Goal: Task Accomplishment & Management: Complete application form

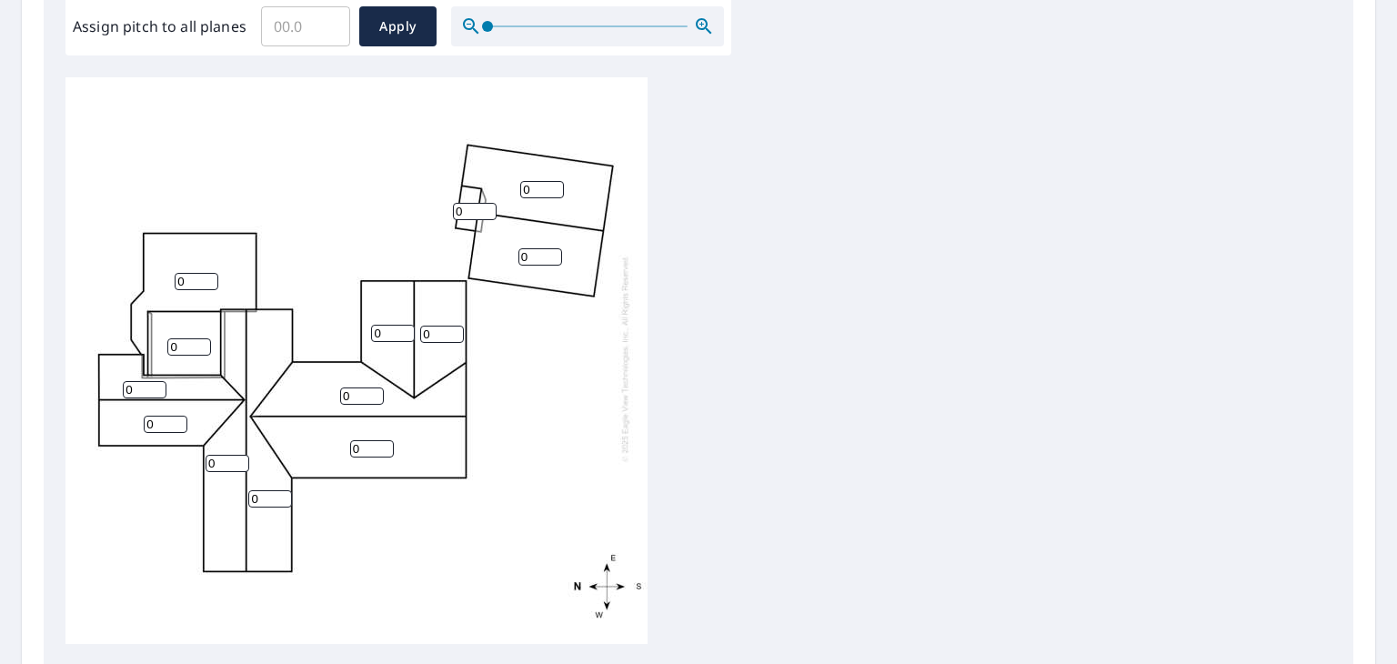
scroll to position [593, 0]
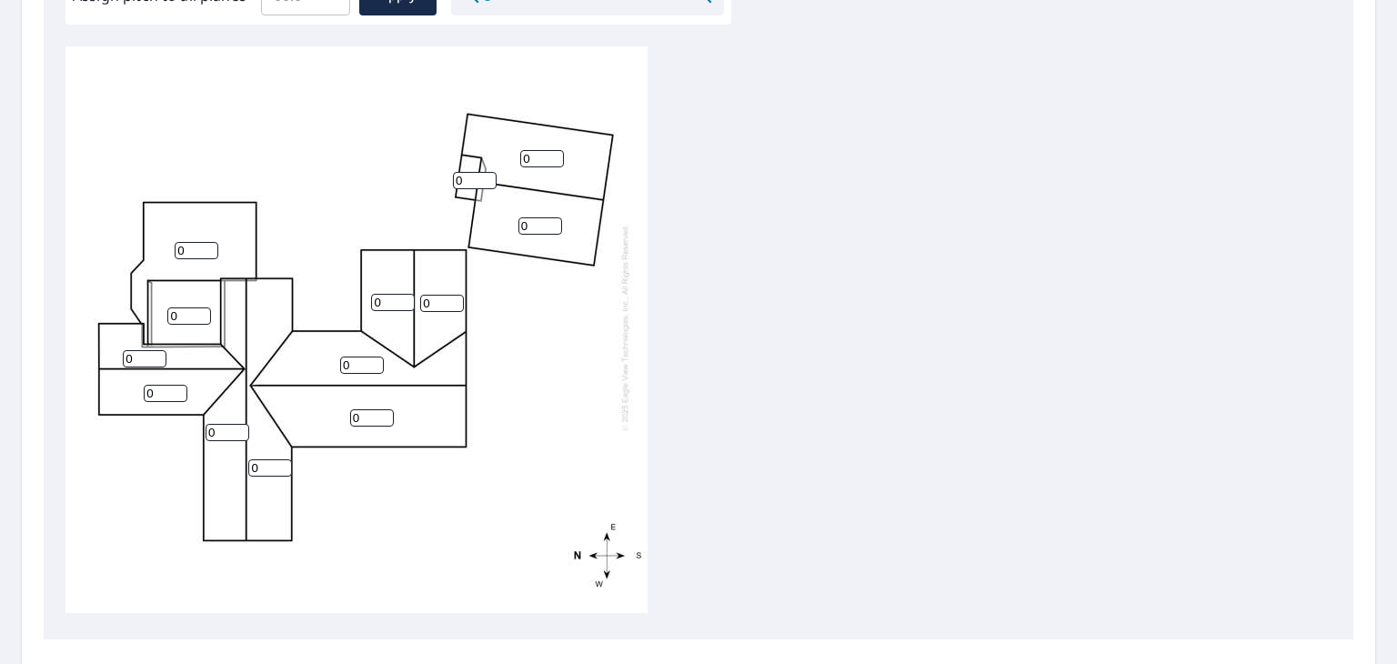
click at [138, 350] on input "0" at bounding box center [145, 358] width 44 height 17
click at [157, 350] on input "1" at bounding box center [145, 358] width 44 height 17
click at [157, 350] on input "2" at bounding box center [145, 358] width 44 height 17
click at [157, 350] on input "3" at bounding box center [145, 358] width 44 height 17
type input "4"
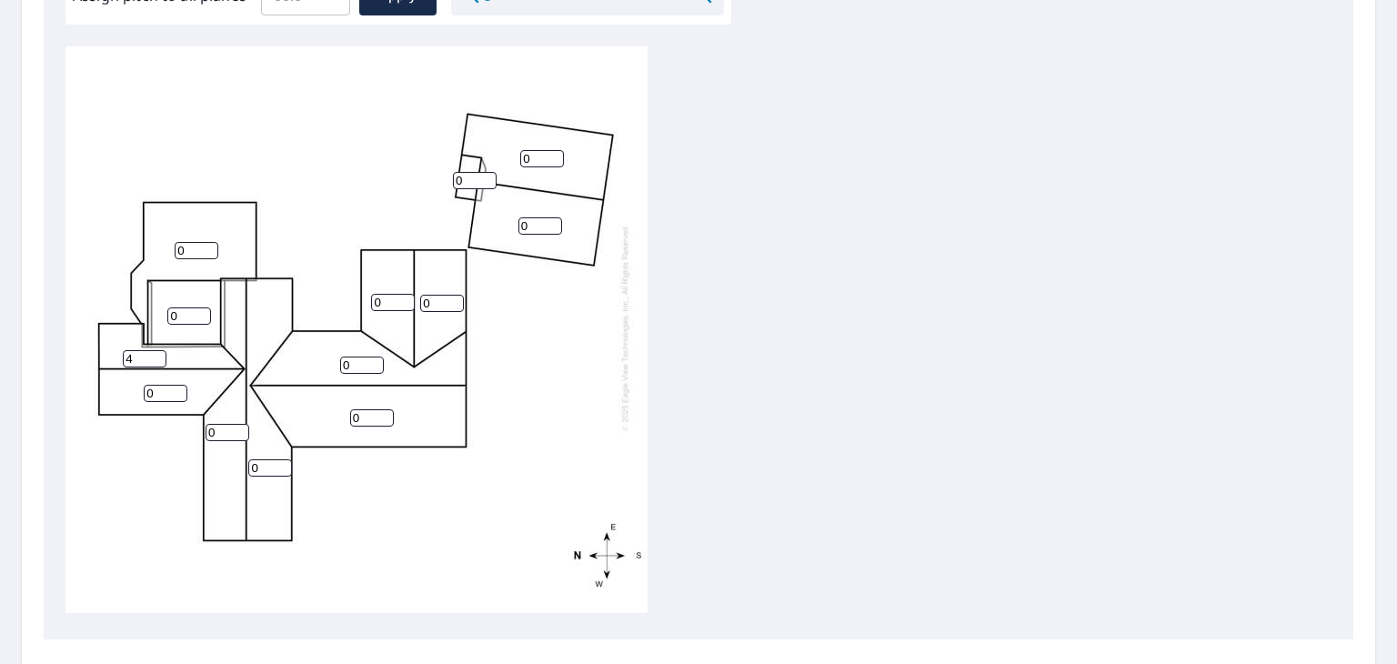
click at [157, 350] on input "4" at bounding box center [145, 358] width 44 height 17
click at [165, 385] on input "0" at bounding box center [166, 393] width 44 height 17
click at [178, 385] on input "1" at bounding box center [166, 393] width 44 height 17
click at [178, 385] on input "2" at bounding box center [166, 393] width 44 height 17
click at [178, 385] on input "3" at bounding box center [166, 393] width 44 height 17
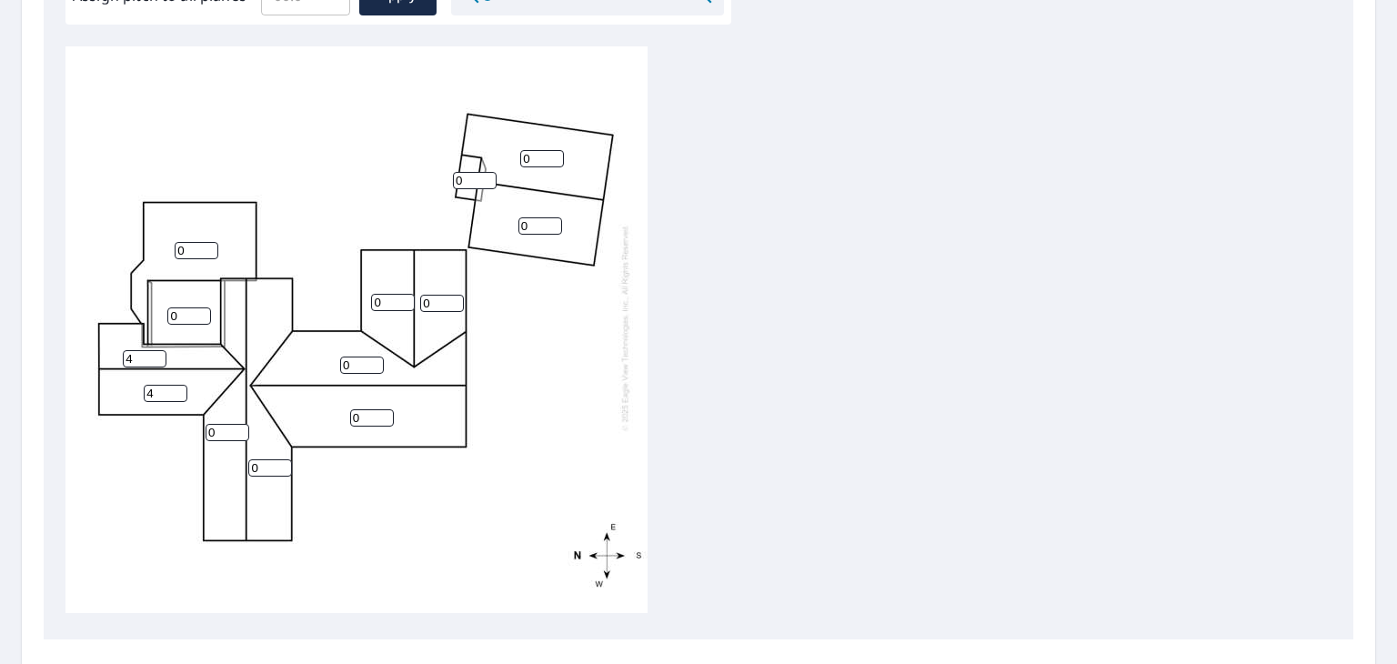
type input "4"
click at [178, 385] on input "4" at bounding box center [166, 393] width 44 height 17
click at [225, 424] on input "0" at bounding box center [228, 432] width 44 height 17
click at [238, 424] on input "1" at bounding box center [228, 432] width 44 height 17
click at [238, 424] on input "2" at bounding box center [228, 432] width 44 height 17
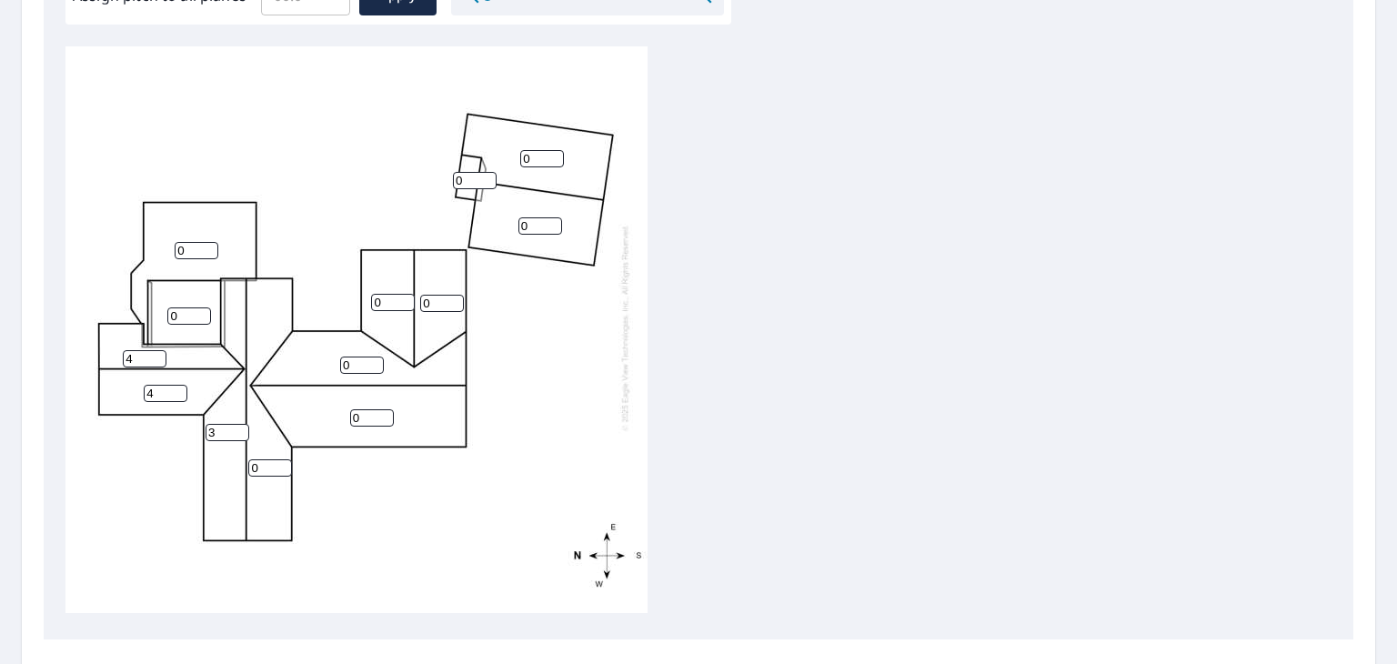
click at [238, 424] on input "3" at bounding box center [228, 432] width 44 height 17
type input "4"
click at [238, 424] on input "4" at bounding box center [228, 432] width 44 height 17
click at [267, 459] on input "0" at bounding box center [270, 467] width 44 height 17
click at [281, 459] on input "1" at bounding box center [270, 467] width 44 height 17
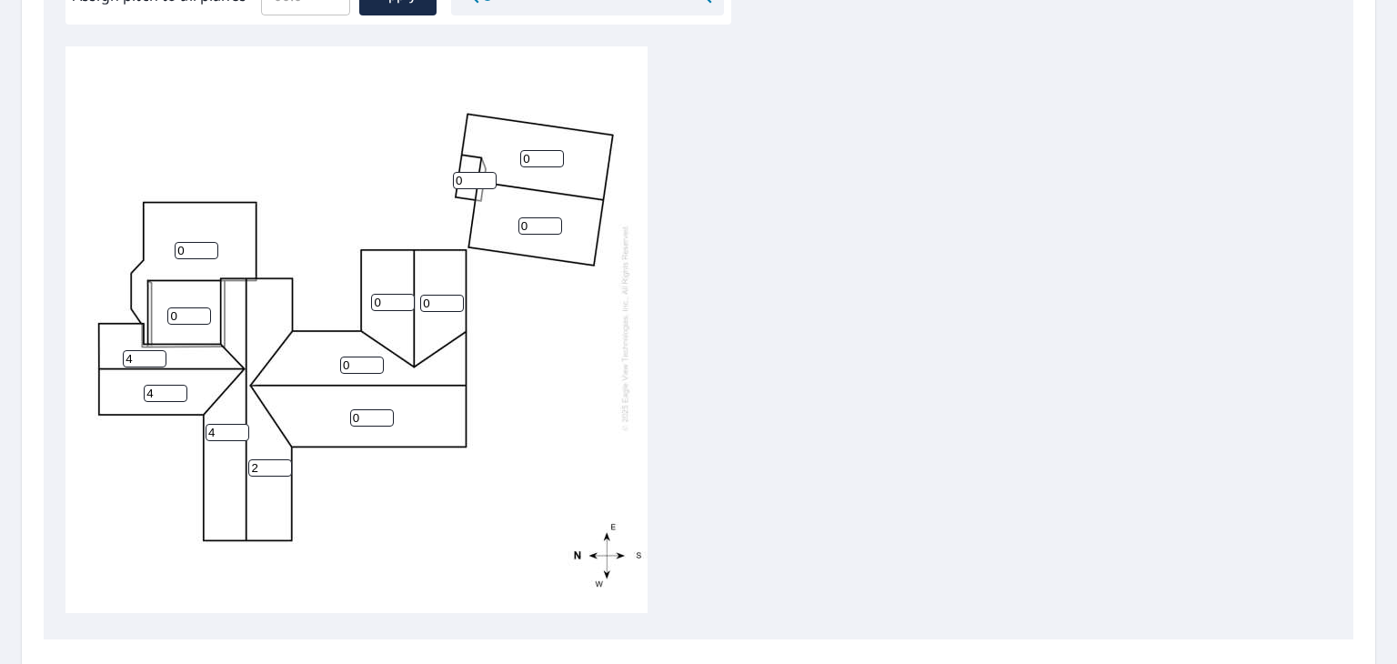
click at [281, 459] on input "2" at bounding box center [270, 467] width 44 height 17
click at [281, 459] on input "3" at bounding box center [270, 467] width 44 height 17
type input "4"
click at [281, 459] on input "4" at bounding box center [270, 467] width 44 height 17
click at [386, 409] on input "0" at bounding box center [372, 417] width 44 height 17
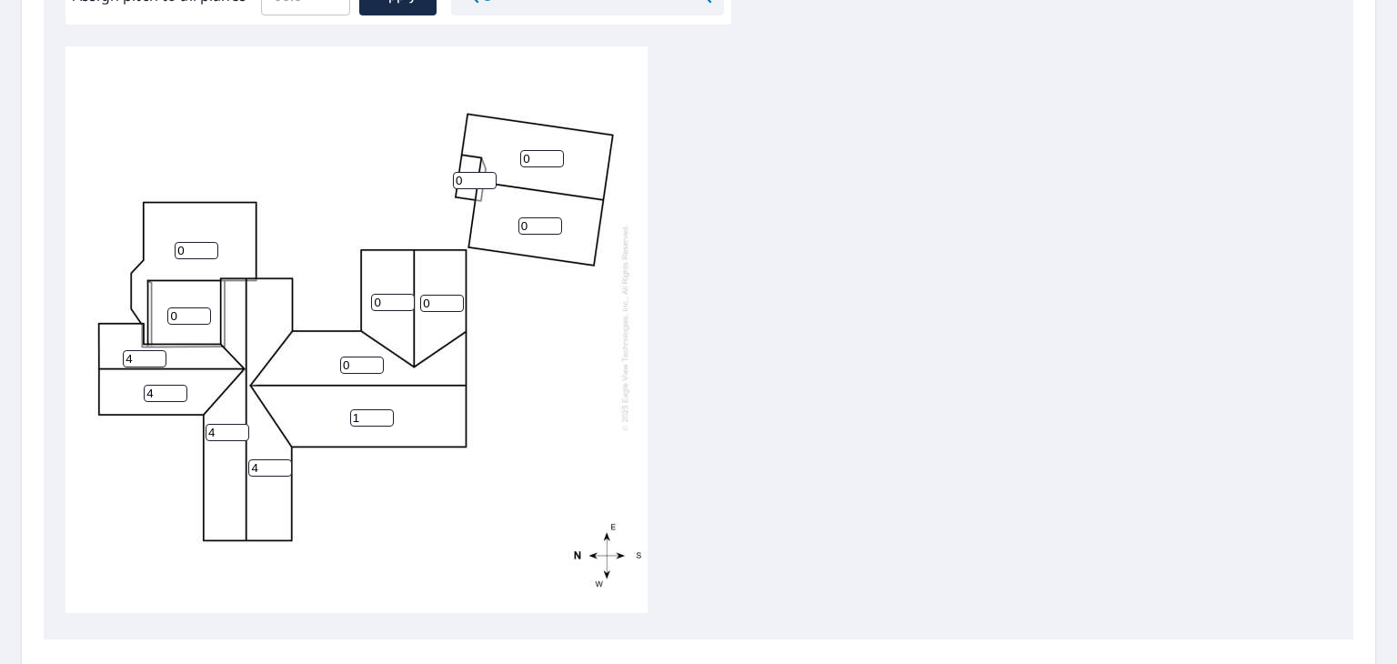
click at [386, 409] on input "1" at bounding box center [372, 417] width 44 height 17
click at [386, 409] on input "2" at bounding box center [372, 417] width 44 height 17
click at [386, 409] on input "3" at bounding box center [372, 417] width 44 height 17
type input "4"
click at [386, 409] on input "4" at bounding box center [372, 417] width 44 height 17
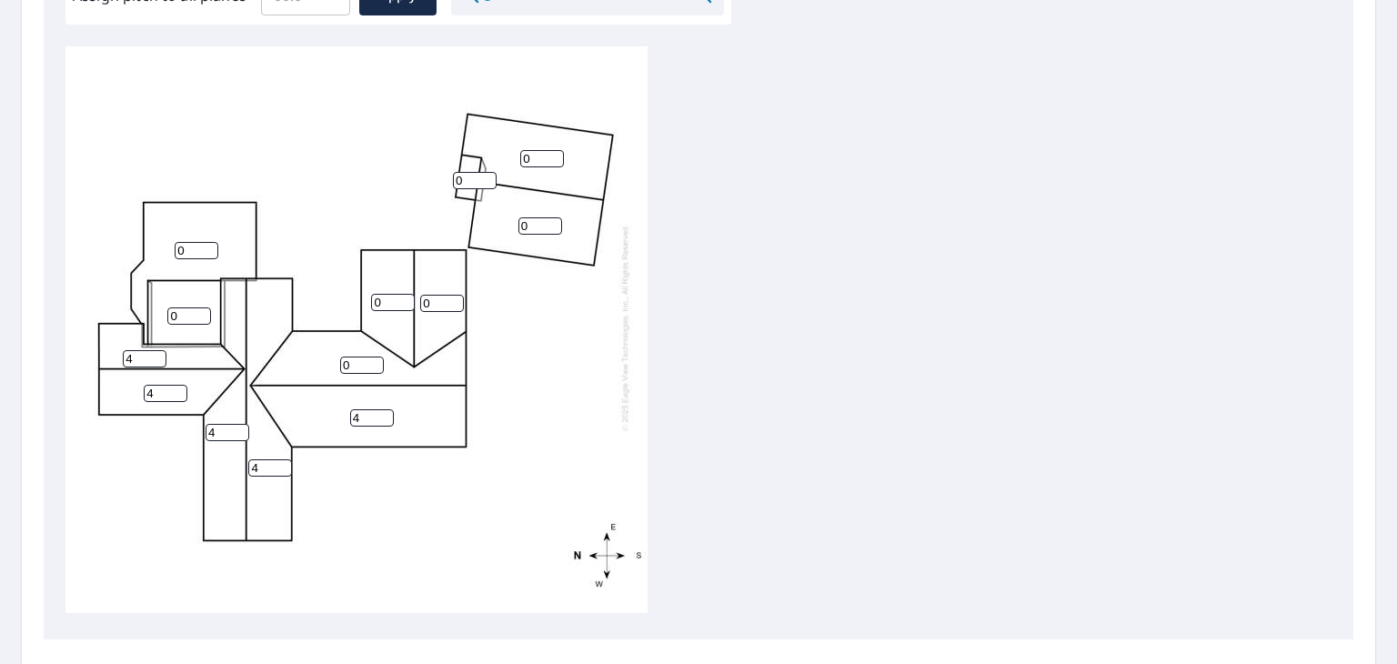
click at [371, 357] on input "0" at bounding box center [362, 365] width 44 height 17
click at [371, 357] on input "1" at bounding box center [362, 365] width 44 height 17
click at [371, 357] on input "2" at bounding box center [362, 365] width 44 height 17
click at [371, 357] on input "3" at bounding box center [362, 365] width 44 height 17
type input "4"
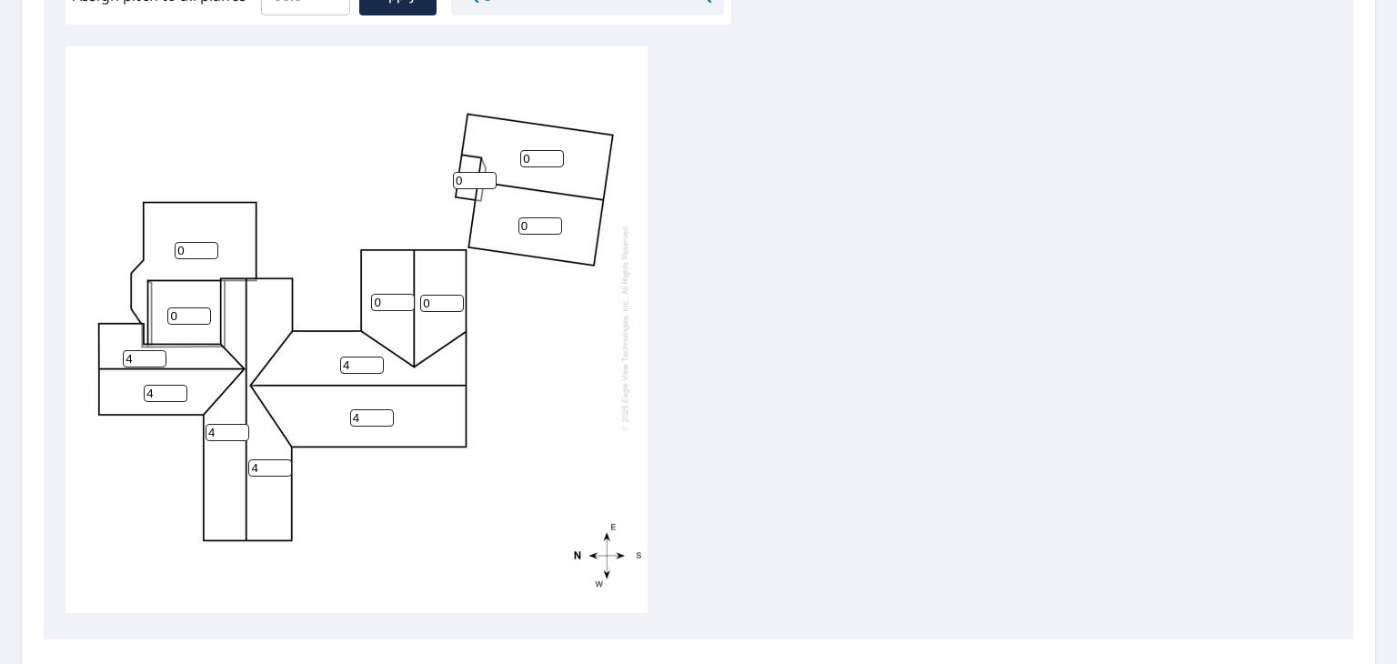
click at [371, 357] on input "4" at bounding box center [362, 365] width 44 height 17
click at [386, 294] on input "0" at bounding box center [393, 302] width 44 height 17
click at [405, 294] on input "1" at bounding box center [393, 302] width 44 height 17
click at [405, 294] on input "2" at bounding box center [393, 302] width 44 height 17
click at [405, 294] on input "3" at bounding box center [393, 302] width 44 height 17
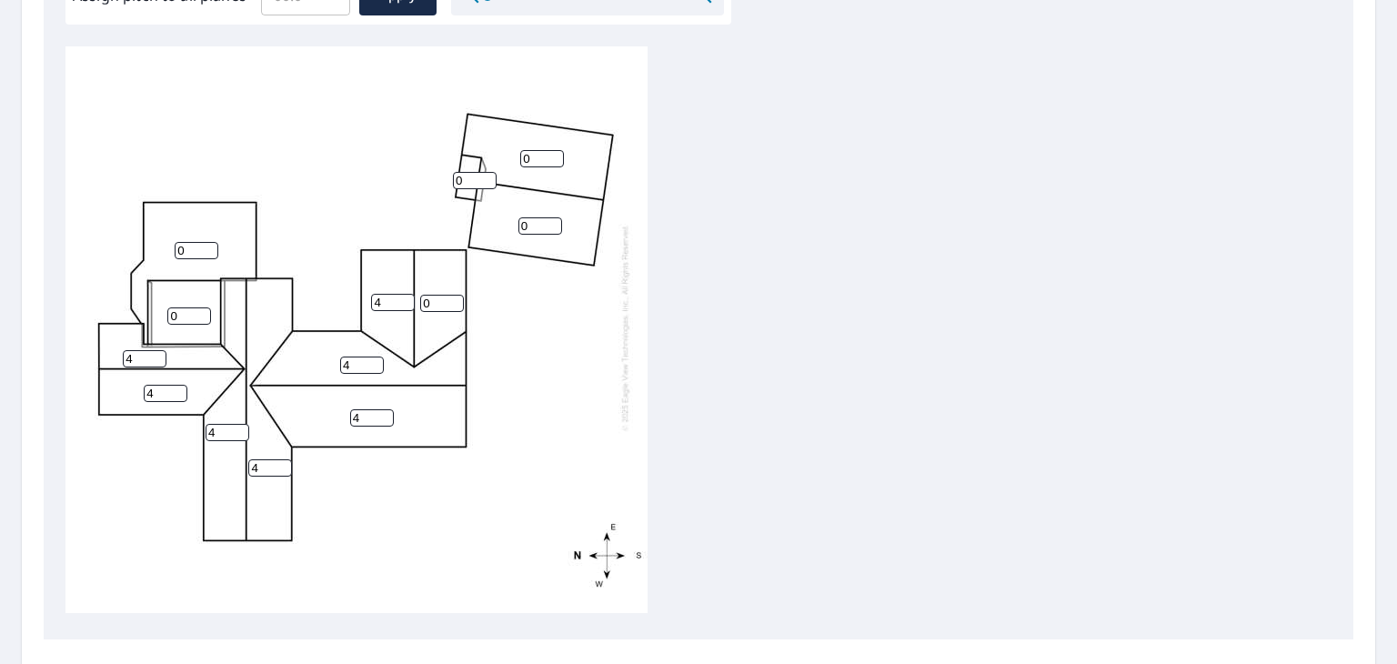
type input "4"
click at [405, 294] on input "4" at bounding box center [393, 302] width 44 height 17
click at [455, 295] on input "1" at bounding box center [442, 303] width 44 height 17
click at [455, 295] on input "2" at bounding box center [442, 303] width 44 height 17
click at [455, 295] on input "3" at bounding box center [442, 303] width 44 height 17
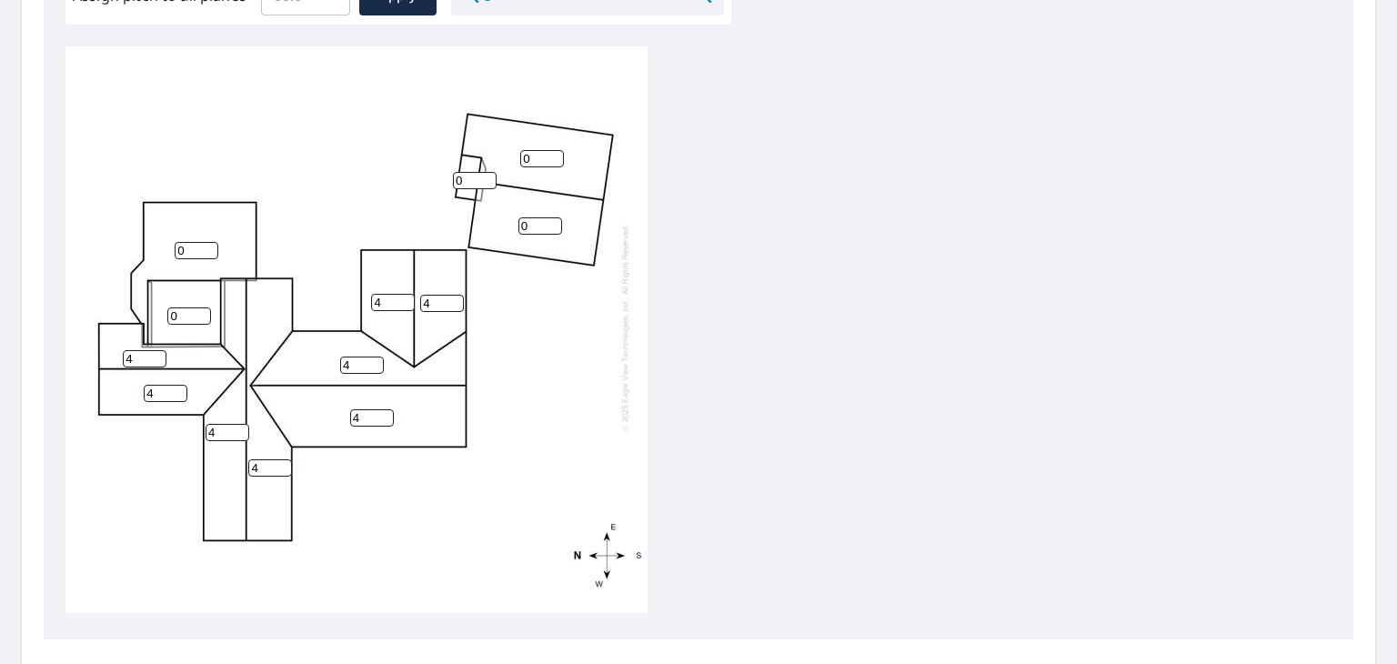
type input "4"
click at [455, 295] on input "4" at bounding box center [442, 303] width 44 height 17
click at [488, 172] on input "1" at bounding box center [475, 180] width 44 height 17
click at [488, 172] on input "2" at bounding box center [475, 180] width 44 height 17
click at [488, 172] on input "3" at bounding box center [475, 180] width 44 height 17
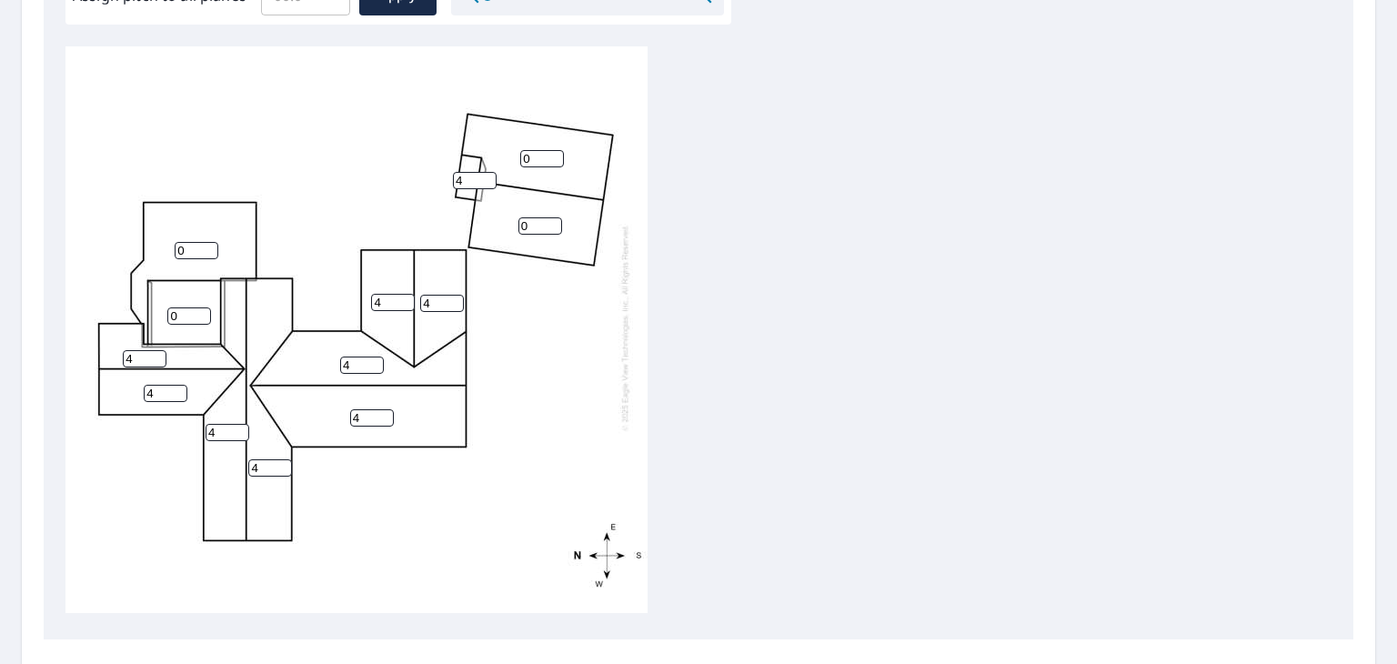
click at [488, 172] on input "4" at bounding box center [475, 180] width 44 height 17
click at [488, 172] on input "5" at bounding box center [475, 180] width 44 height 17
type input "6"
click at [488, 172] on input "6" at bounding box center [475, 180] width 44 height 17
click at [553, 150] on input "1" at bounding box center [542, 158] width 44 height 17
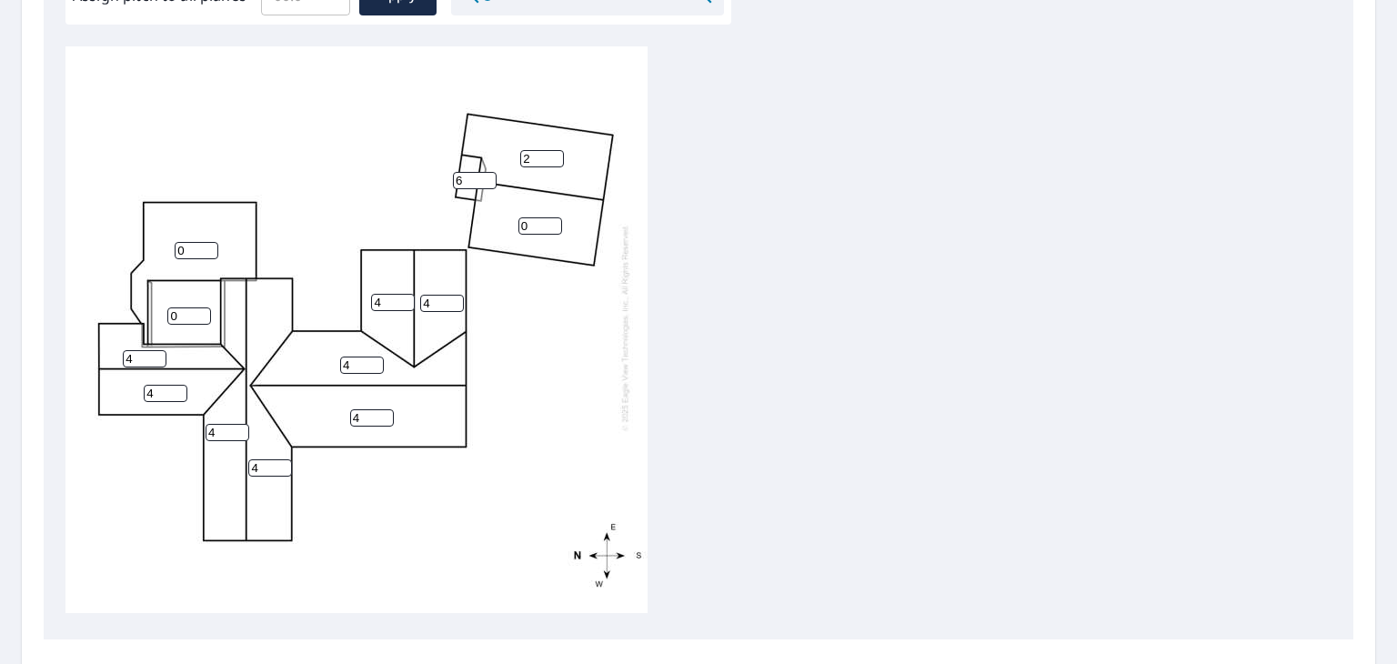
click at [553, 150] on input "2" at bounding box center [542, 158] width 44 height 17
click at [553, 150] on input "3" at bounding box center [542, 158] width 44 height 17
click at [553, 150] on input "4" at bounding box center [542, 158] width 44 height 17
click at [553, 150] on input "5" at bounding box center [542, 158] width 44 height 17
type input "6"
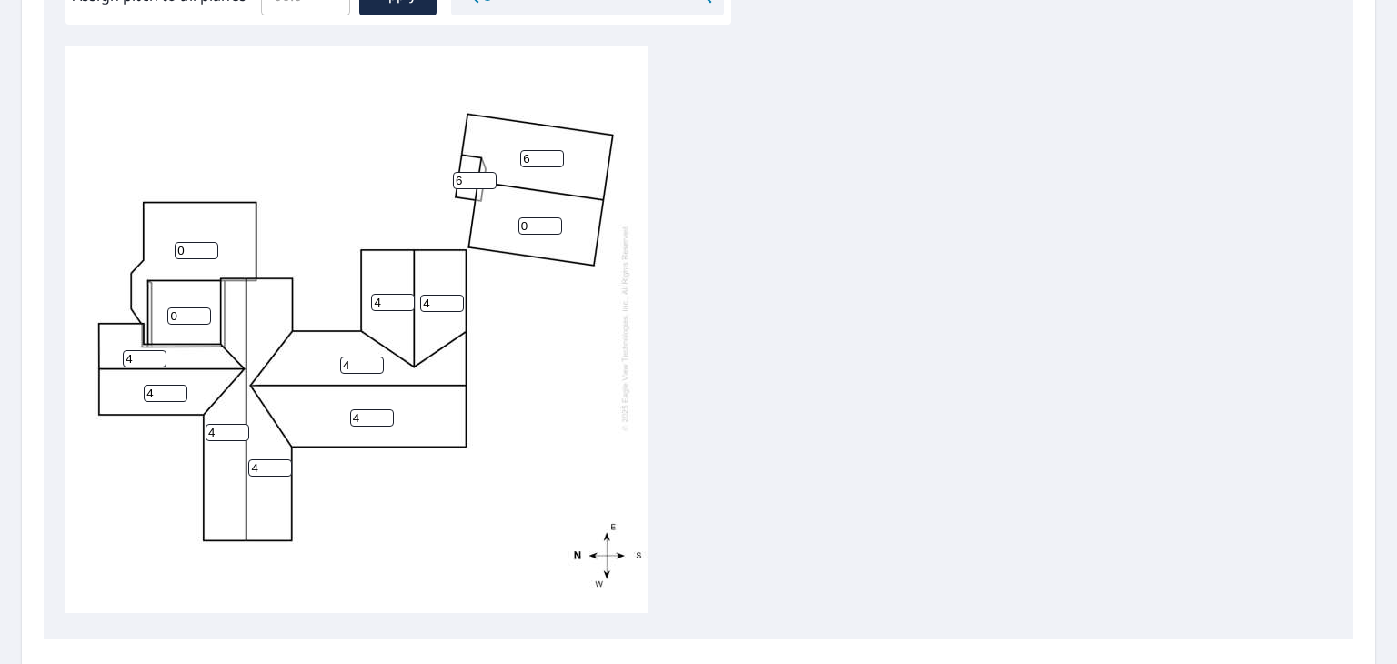
click at [553, 150] on input "6" at bounding box center [542, 158] width 44 height 17
click at [551, 217] on input "1" at bounding box center [540, 225] width 44 height 17
click at [551, 217] on input "2" at bounding box center [540, 225] width 44 height 17
click at [551, 217] on input "3" at bounding box center [540, 225] width 44 height 17
click at [552, 217] on input "4" at bounding box center [540, 225] width 44 height 17
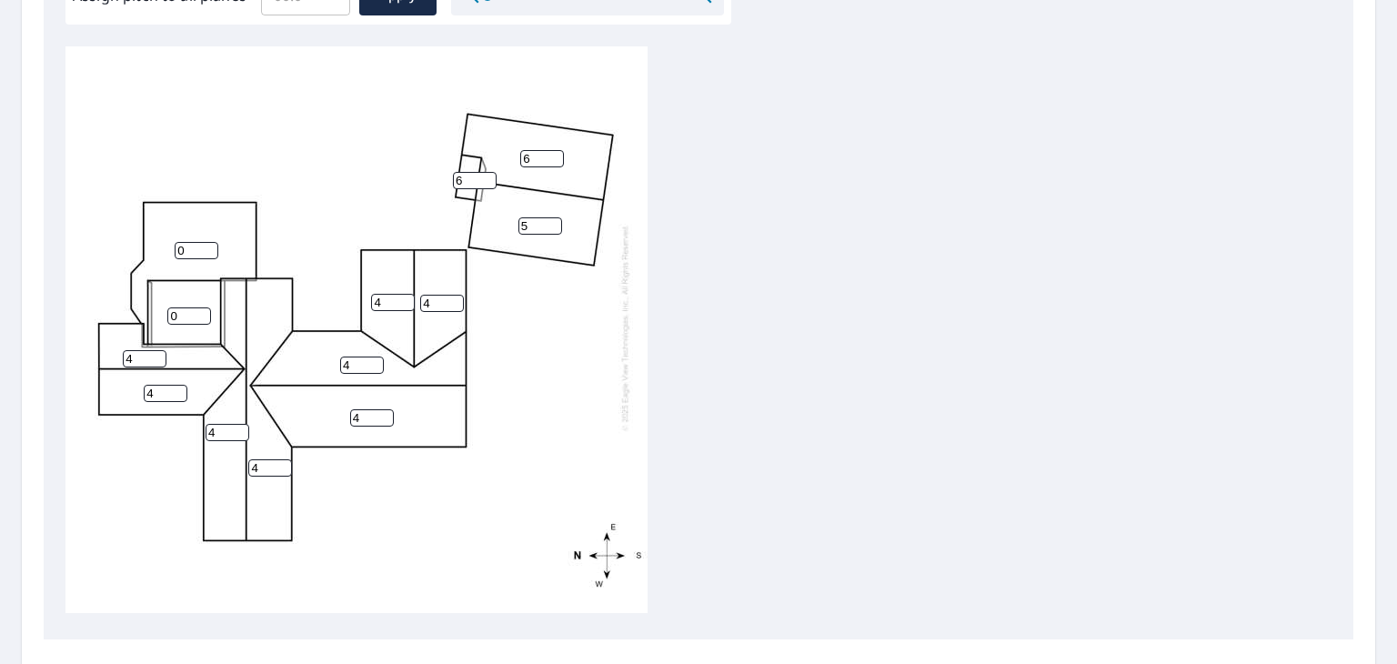
click at [552, 217] on input "5" at bounding box center [540, 225] width 44 height 17
type input "6"
click at [552, 217] on input "6" at bounding box center [540, 225] width 44 height 17
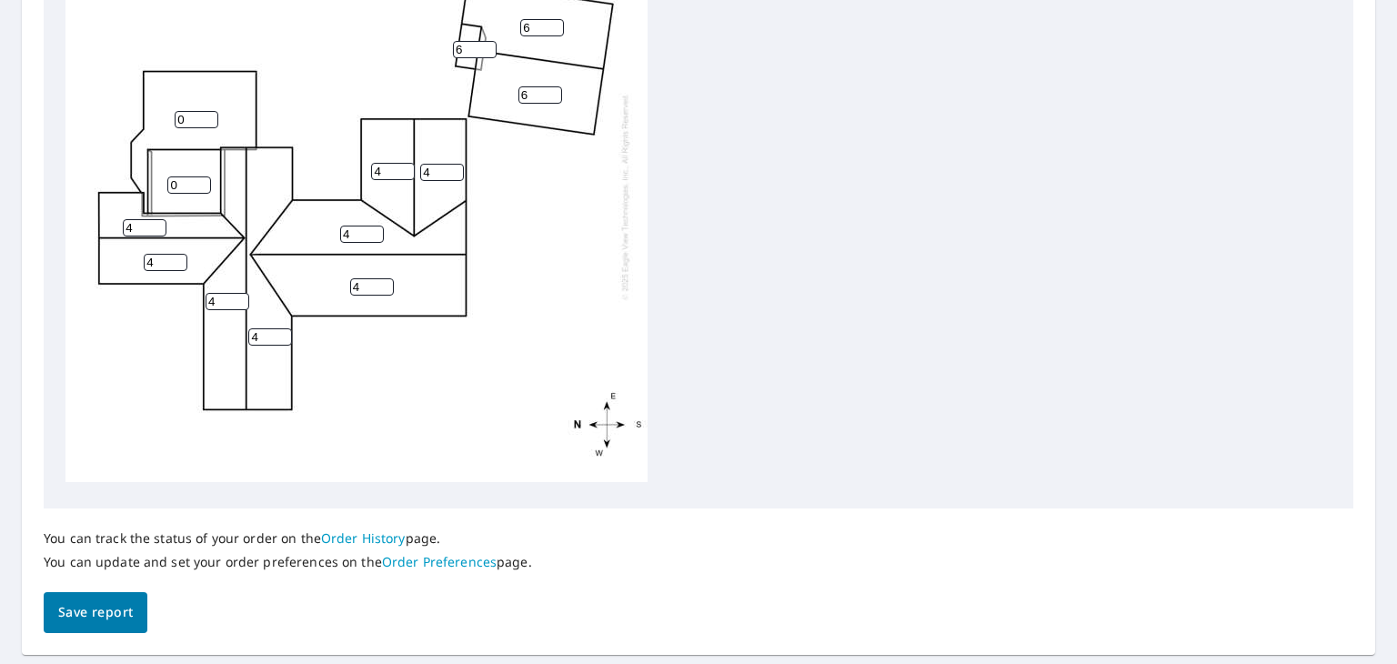
scroll to position [775, 0]
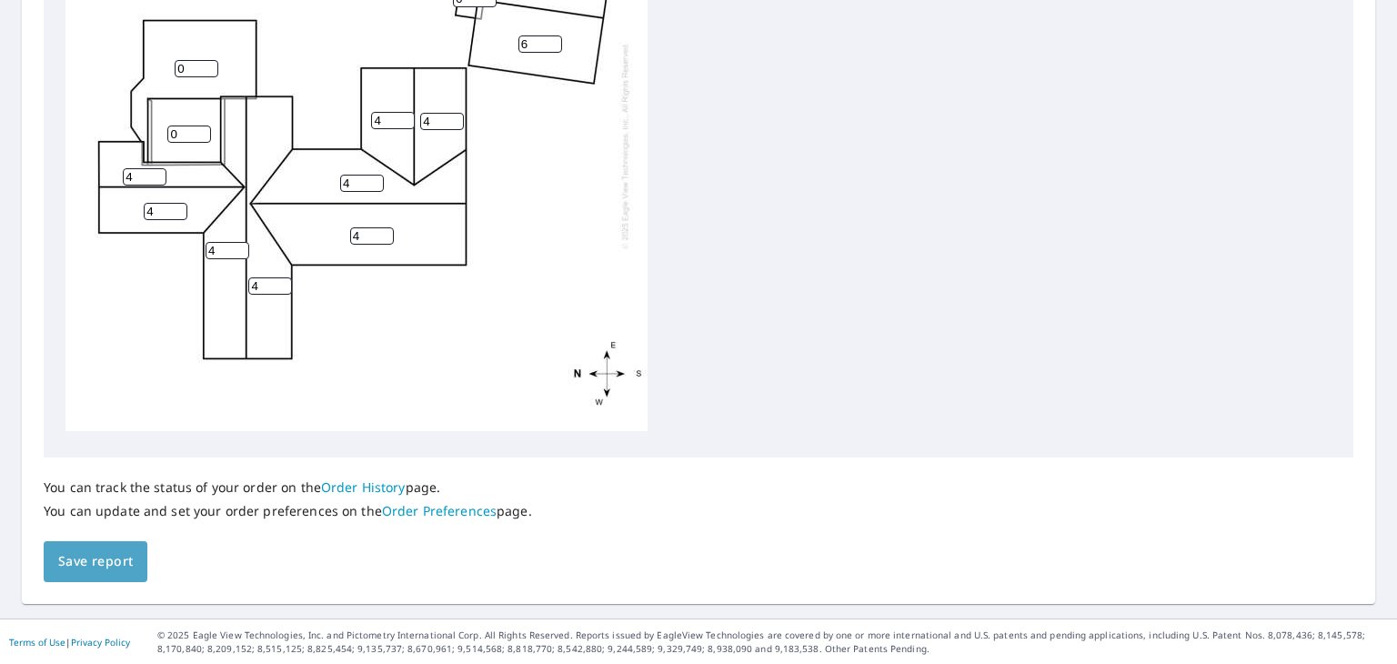
click at [94, 565] on span "Save report" at bounding box center [95, 561] width 75 height 23
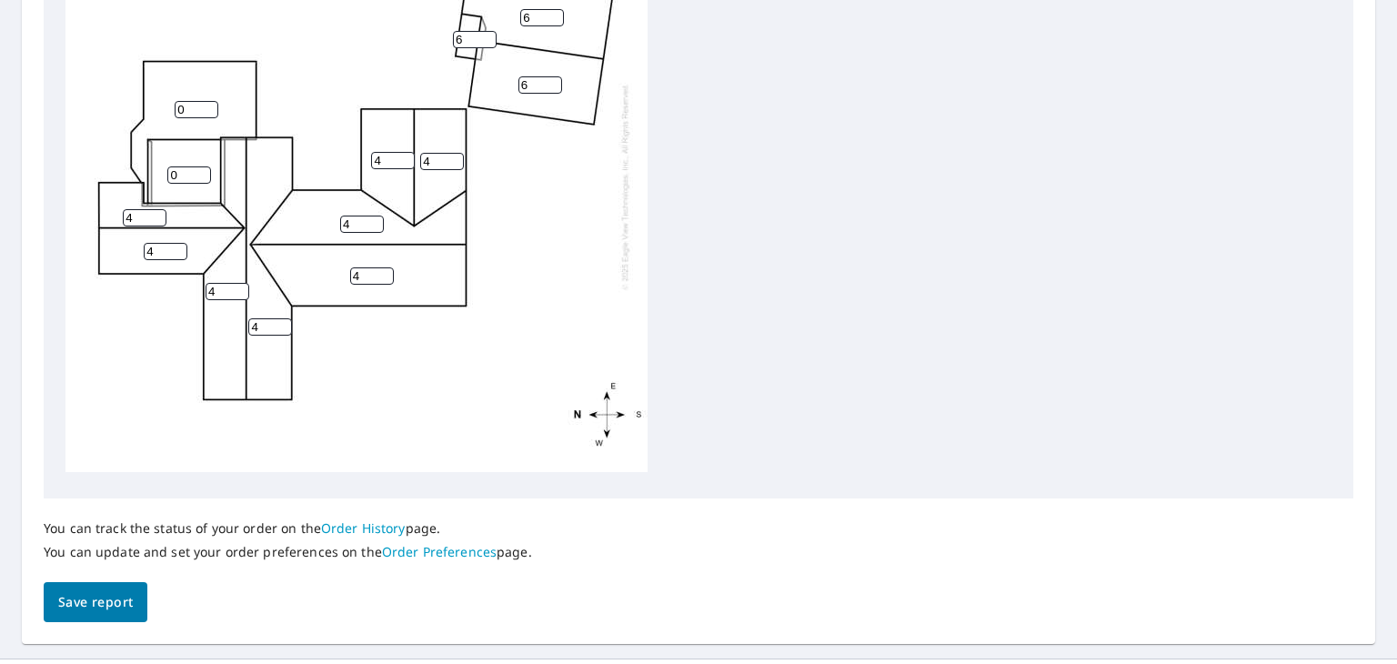
scroll to position [841, 0]
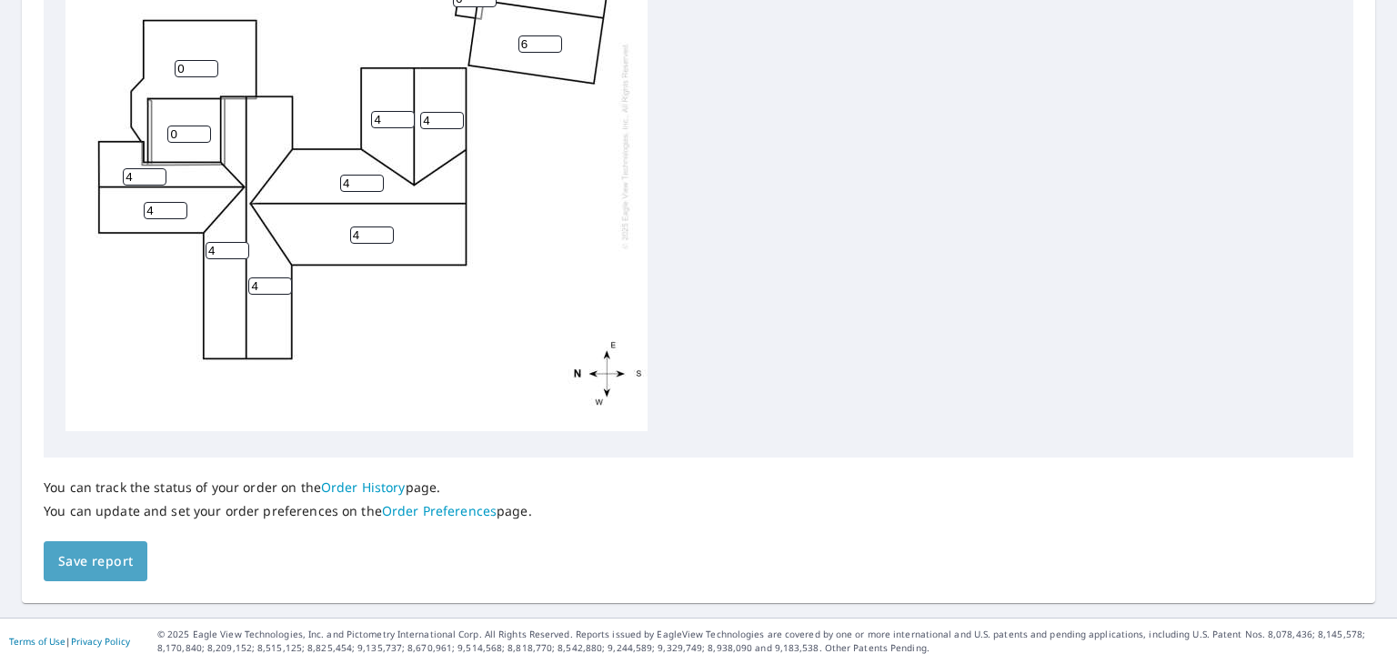
click at [96, 559] on span "Save report" at bounding box center [95, 561] width 75 height 23
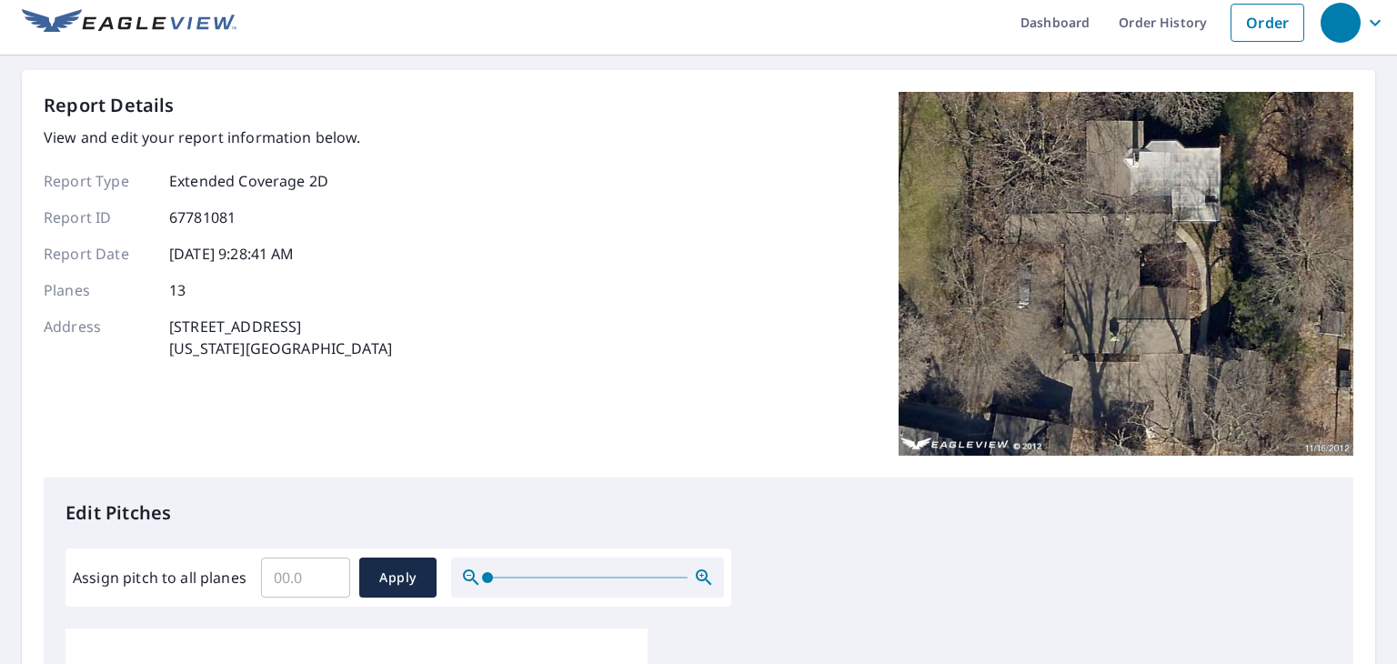
scroll to position [0, 0]
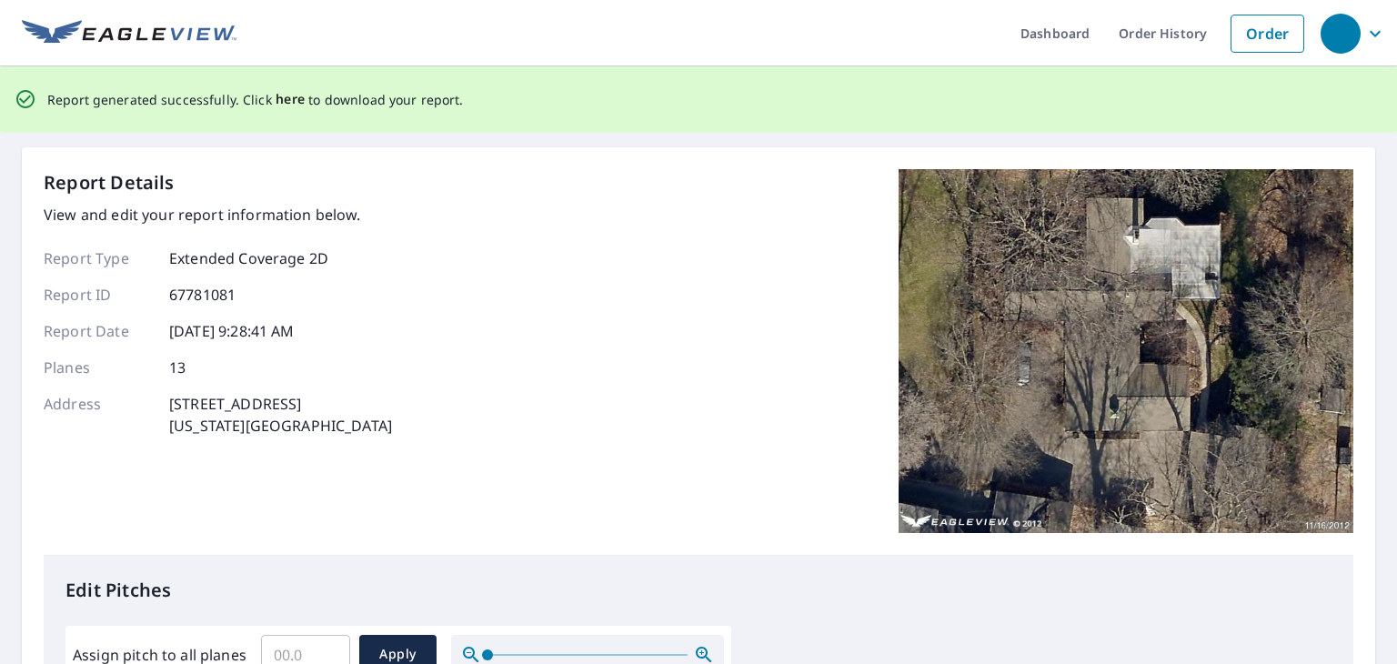
click at [282, 99] on span "here" at bounding box center [291, 99] width 30 height 23
